Goal: Book appointment/travel/reservation

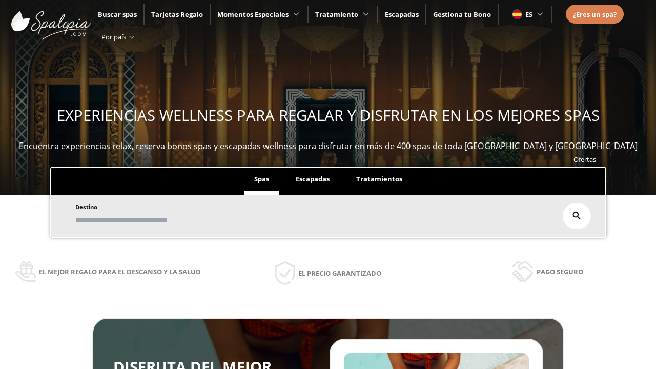
click at [313, 179] on span "Escapadas" at bounding box center [313, 178] width 34 height 9
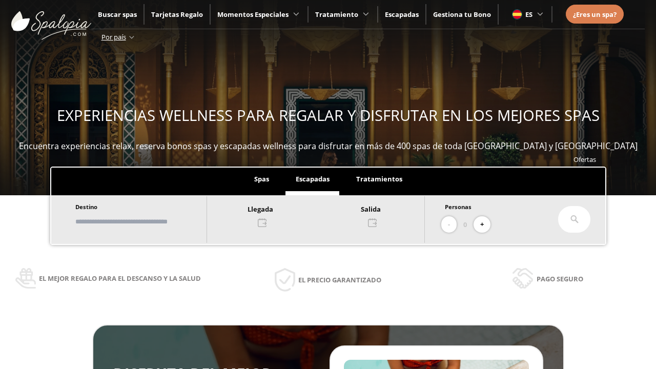
click at [145, 221] on input "text" at bounding box center [136, 222] width 128 height 18
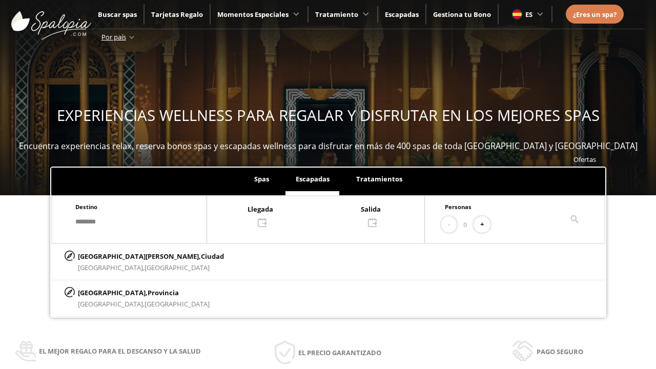
click at [326, 215] on div at bounding box center [315, 215] width 217 height 25
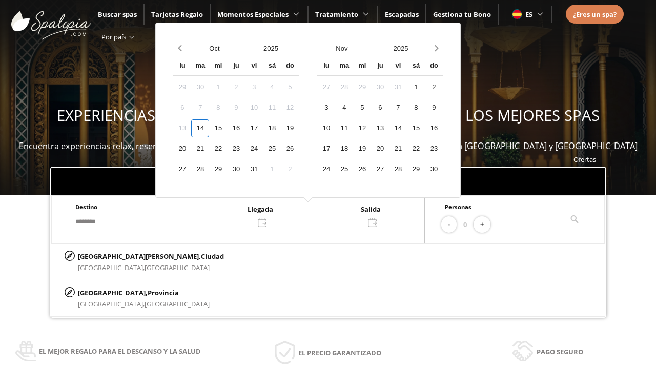
click at [245, 128] on div "16" at bounding box center [236, 128] width 18 height 18
click at [263, 128] on div "17" at bounding box center [254, 128] width 18 height 18
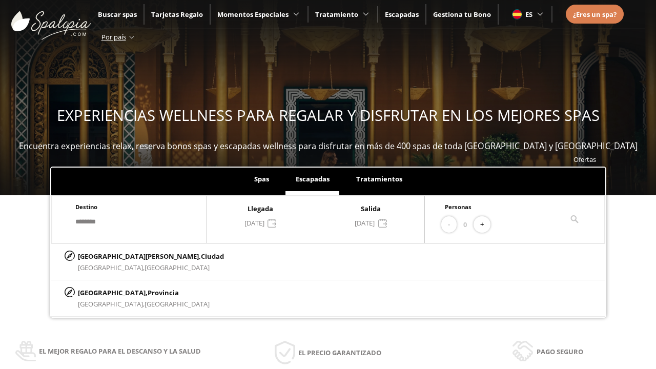
click at [485, 225] on button "+" at bounding box center [482, 224] width 17 height 17
click at [129, 256] on p "[GEOGRAPHIC_DATA][PERSON_NAME], [GEOGRAPHIC_DATA]" at bounding box center [151, 256] width 146 height 11
type input "**********"
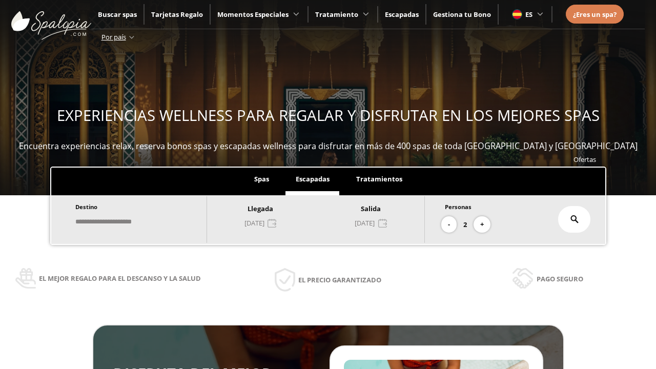
click at [575, 219] on icon at bounding box center [575, 219] width 8 height 8
